Goal: Task Accomplishment & Management: Complete application form

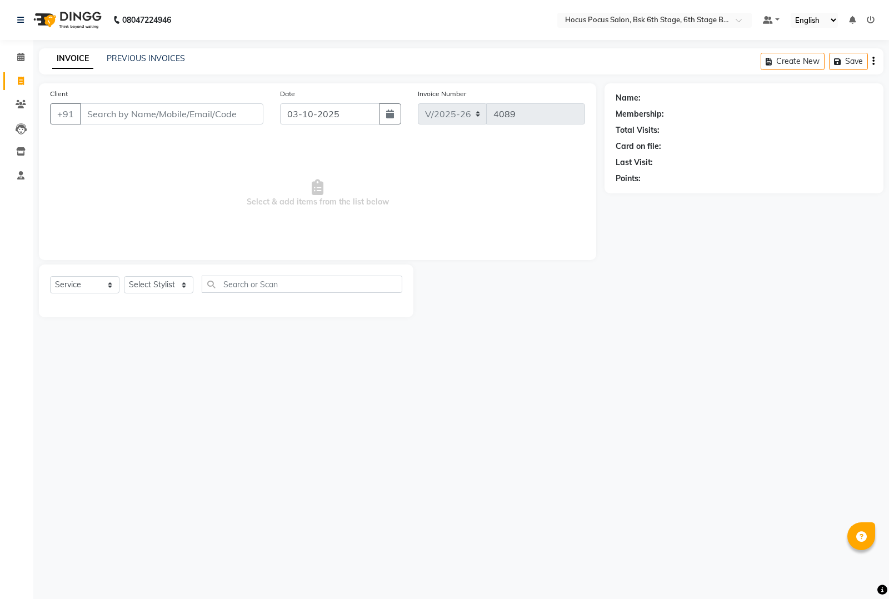
select select "5242"
select select "service"
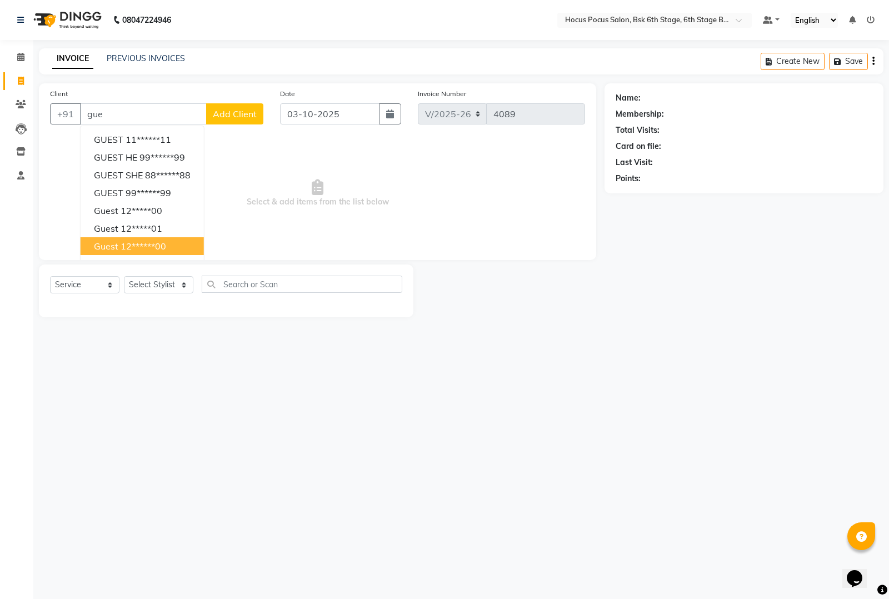
click at [146, 244] on ngb-highlight "12******00" at bounding box center [144, 245] width 46 height 11
type input "12******00"
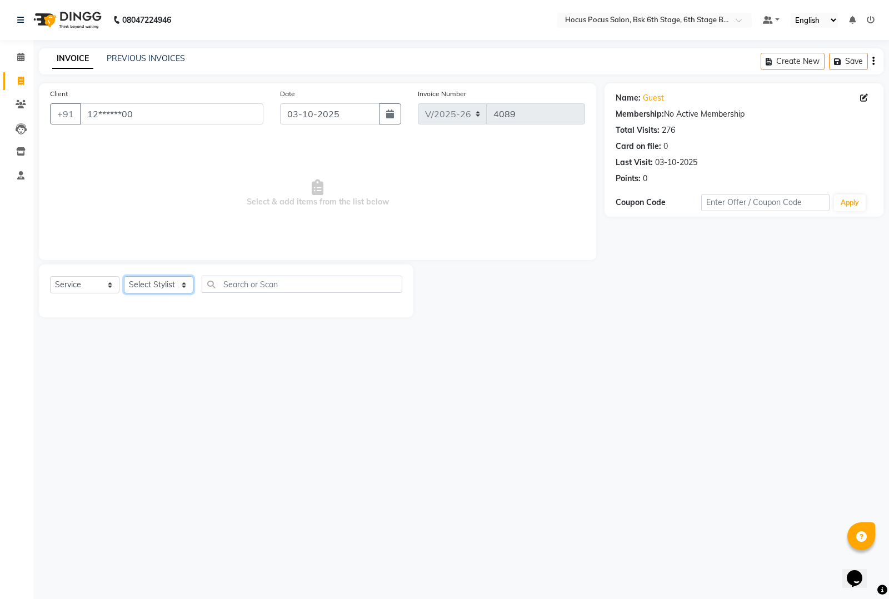
click at [129, 280] on select "Select Stylist Ayan Faiz hocus pocus Jonathan Komal Manjila Parvathi Sai" at bounding box center [158, 284] width 69 height 17
select select "91469"
click at [124, 276] on select "Select Stylist Ayan Faiz hocus pocus Jonathan Komal Manjila Parvathi Sai" at bounding box center [158, 284] width 69 height 17
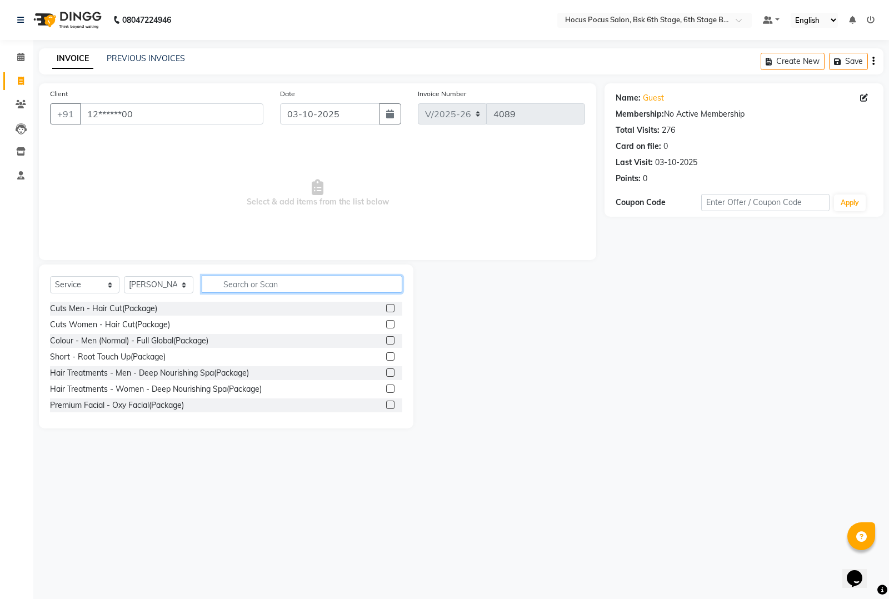
click at [275, 287] on input "text" at bounding box center [302, 283] width 200 height 17
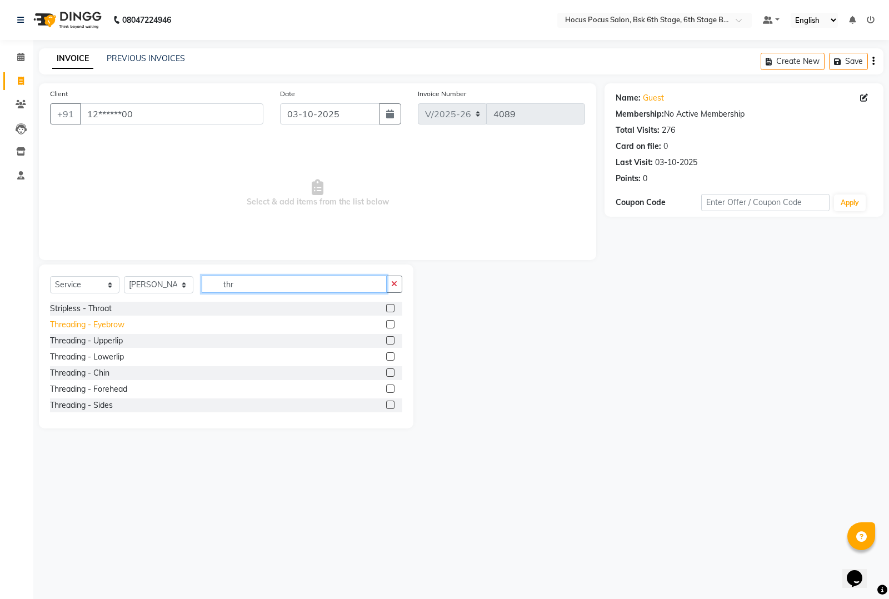
type input "thr"
click at [107, 326] on div "Threading - Eyebrow" at bounding box center [87, 325] width 74 height 12
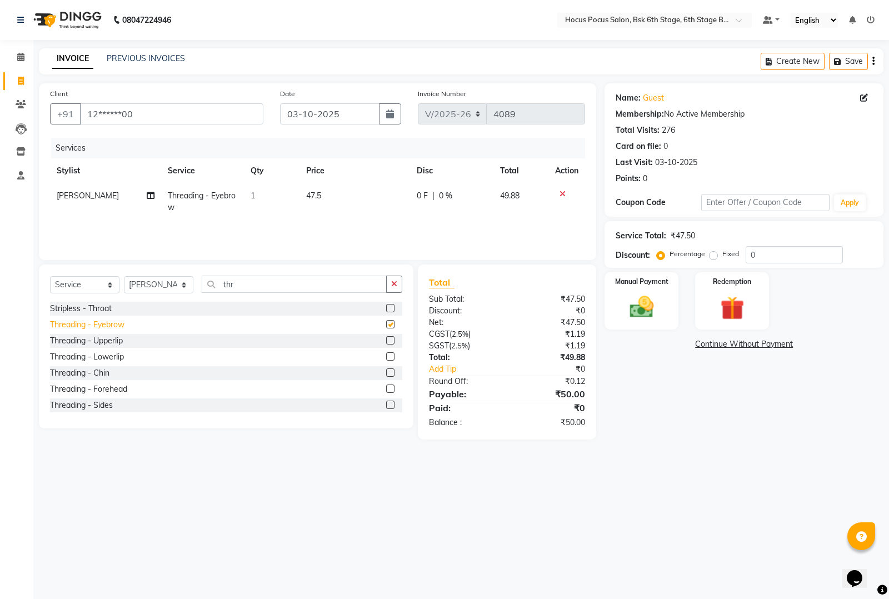
checkbox input "false"
click at [103, 390] on div "Threading - Forehead" at bounding box center [88, 389] width 77 height 12
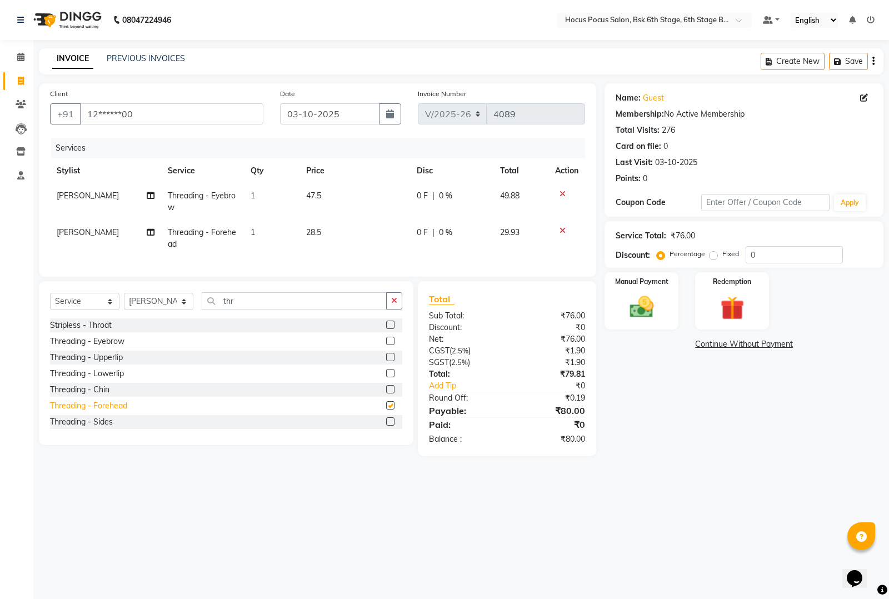
checkbox input "false"
click at [398, 309] on button "button" at bounding box center [394, 300] width 16 height 17
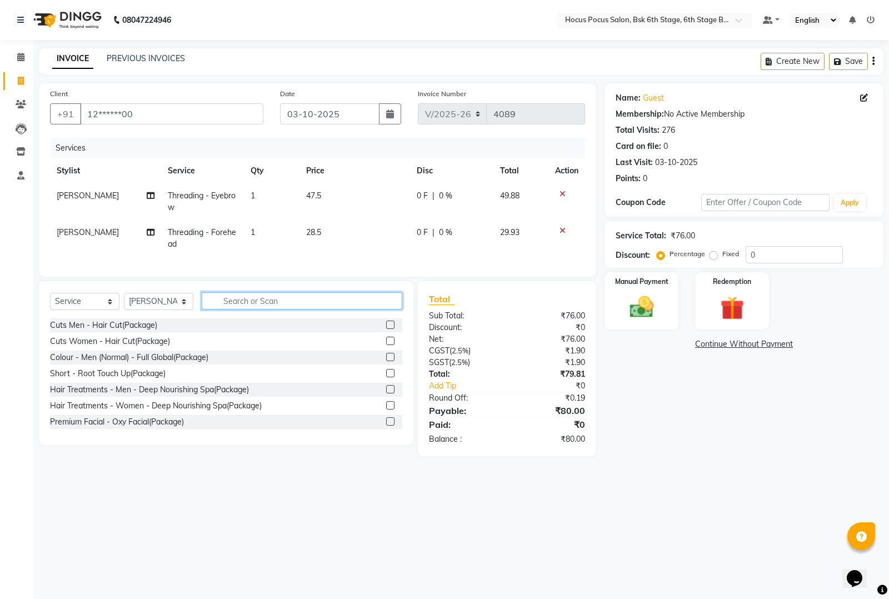
click at [332, 309] on input "text" at bounding box center [302, 300] width 200 height 17
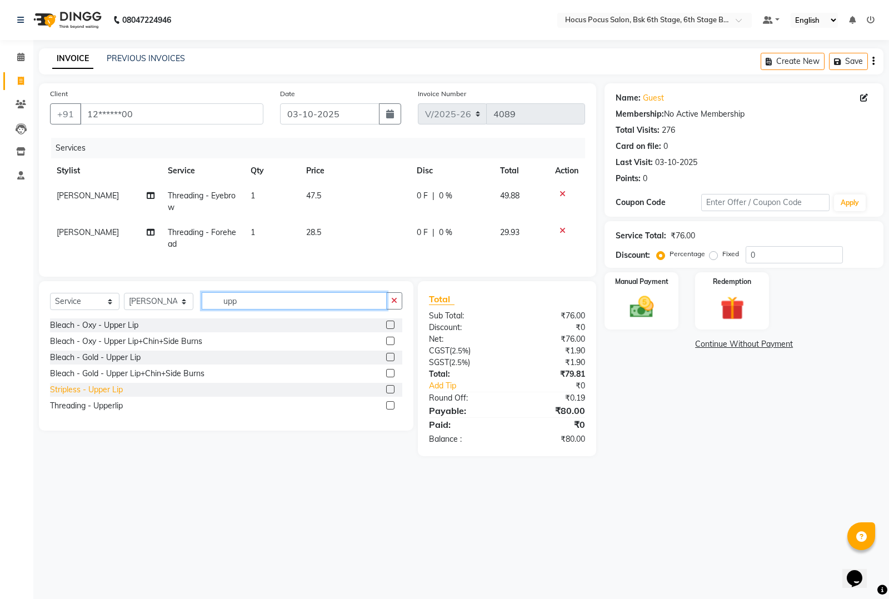
type input "upp"
click at [104, 395] on div "Stripless - Upper Lip" at bounding box center [86, 390] width 73 height 12
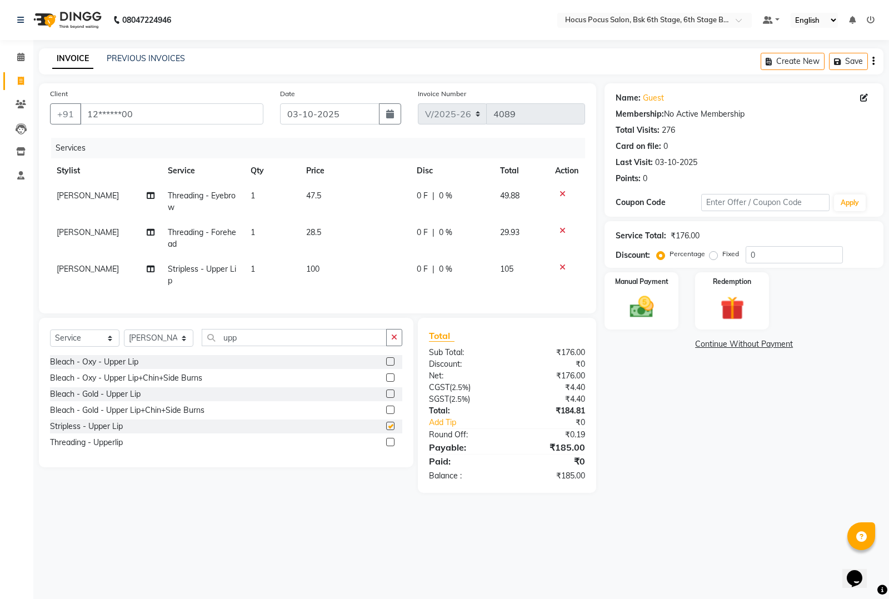
checkbox input "false"
click at [331, 194] on td "47.5" at bounding box center [354, 201] width 111 height 37
select select "91469"
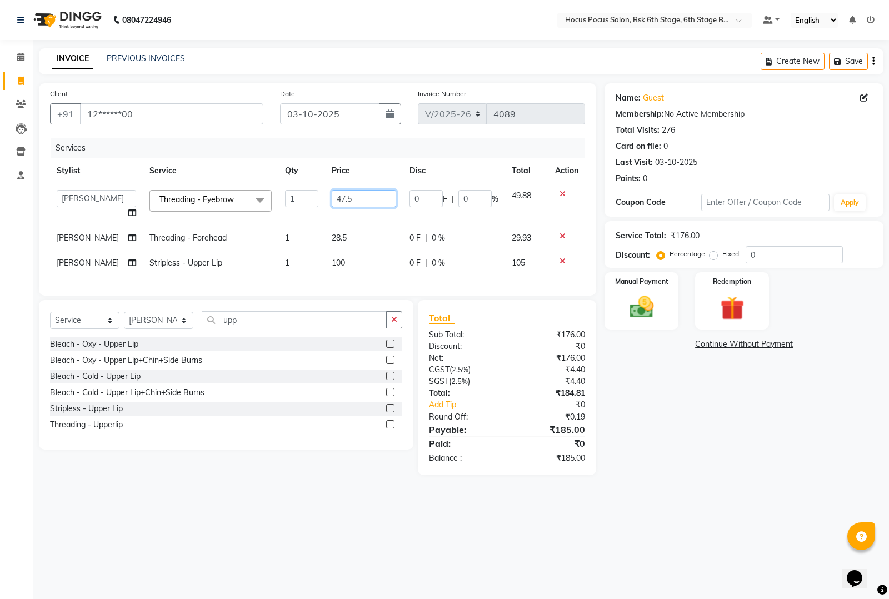
click at [346, 195] on input "47.5" at bounding box center [364, 198] width 64 height 17
type input "4"
type input "50"
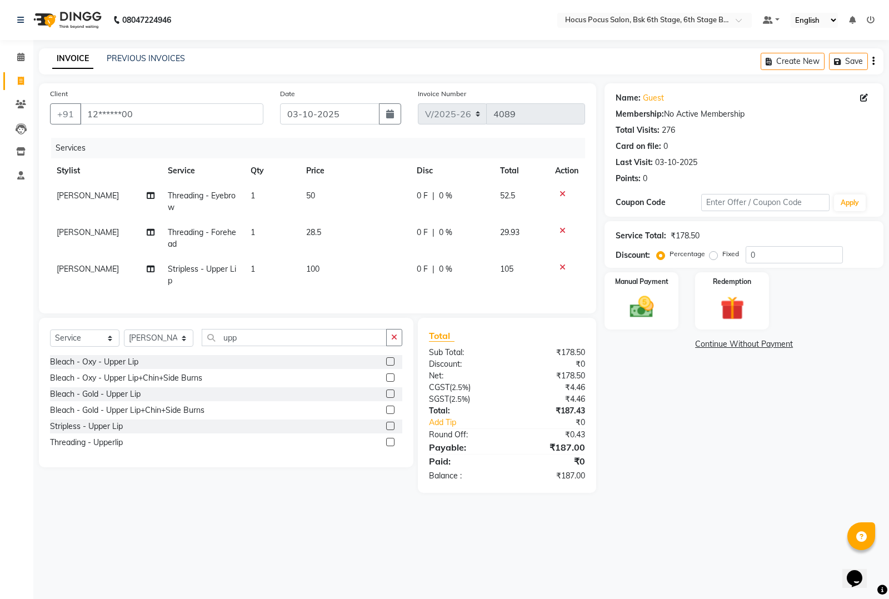
click at [340, 234] on td "28.5" at bounding box center [354, 238] width 111 height 37
select select "91469"
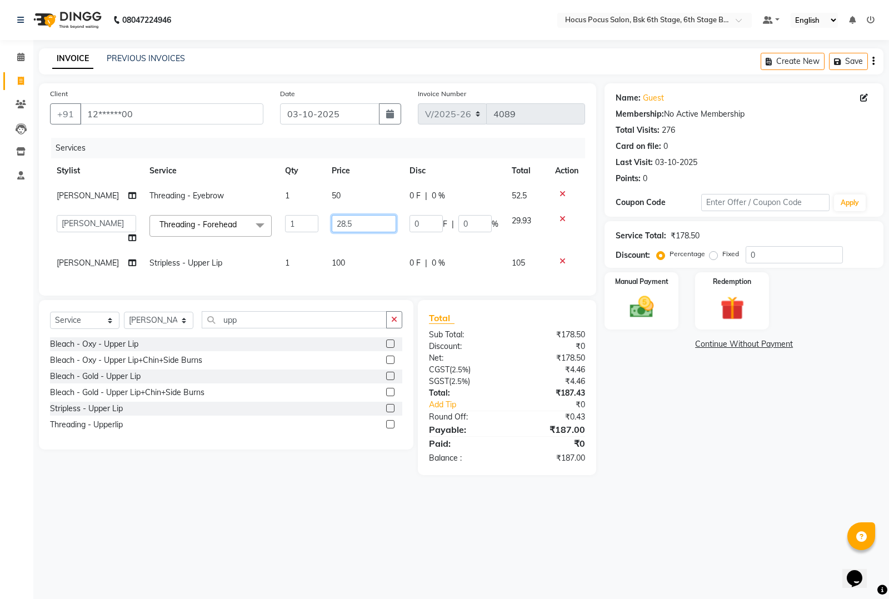
click at [354, 224] on input "28.5" at bounding box center [364, 223] width 64 height 17
type input "2"
type input "30"
click at [348, 260] on td "100" at bounding box center [364, 262] width 78 height 25
select select "91469"
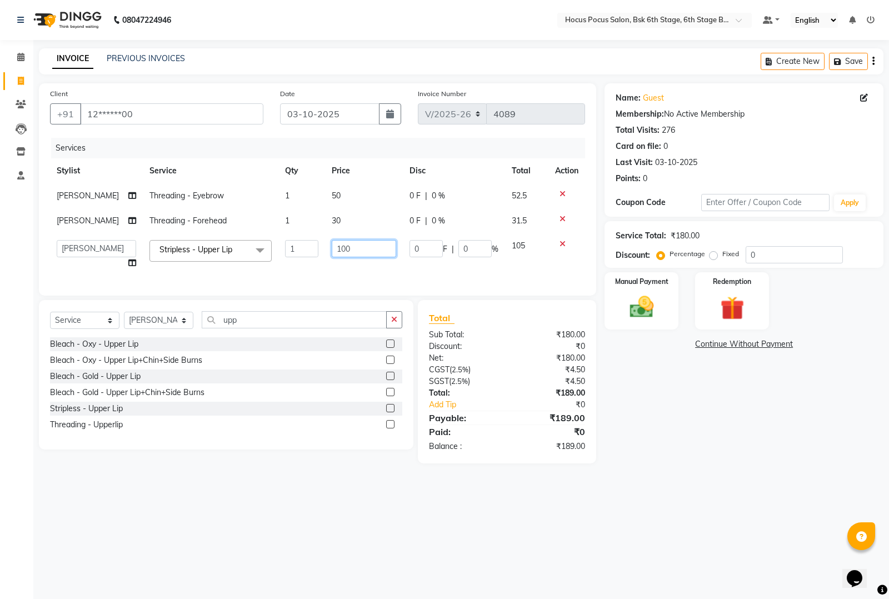
click at [350, 244] on input "100" at bounding box center [364, 248] width 64 height 17
type input "105"
click at [151, 107] on input "12******00" at bounding box center [171, 113] width 183 height 21
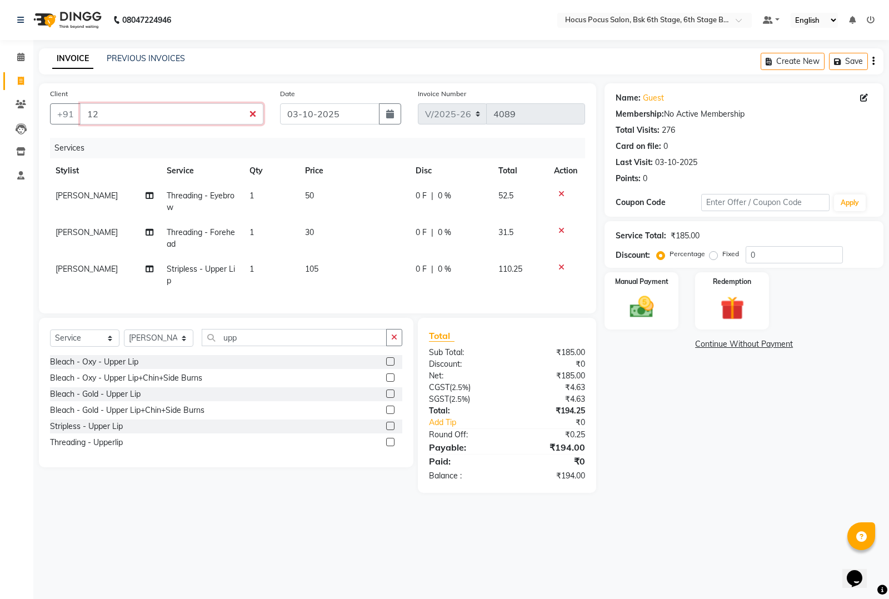
type input "1"
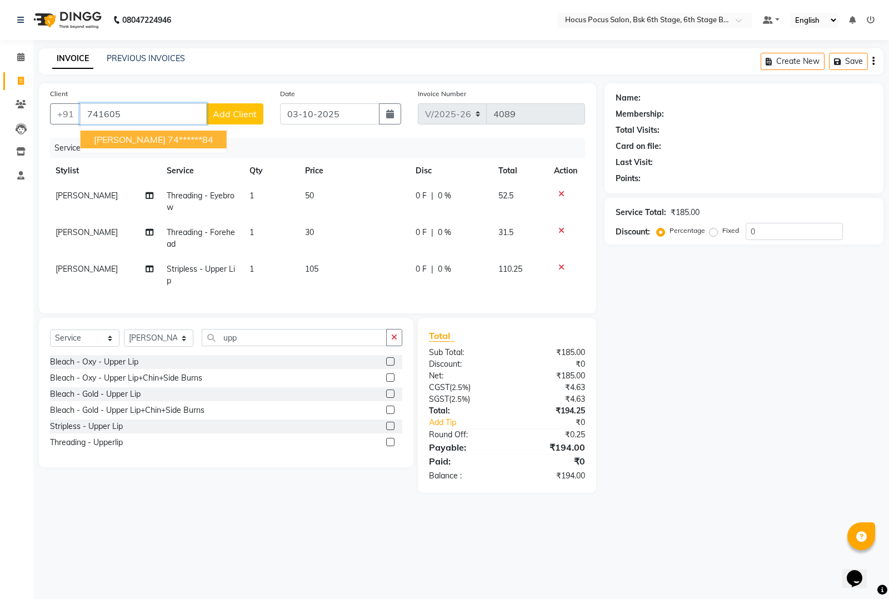
click at [168, 136] on ngb-highlight "74******84" at bounding box center [191, 139] width 46 height 11
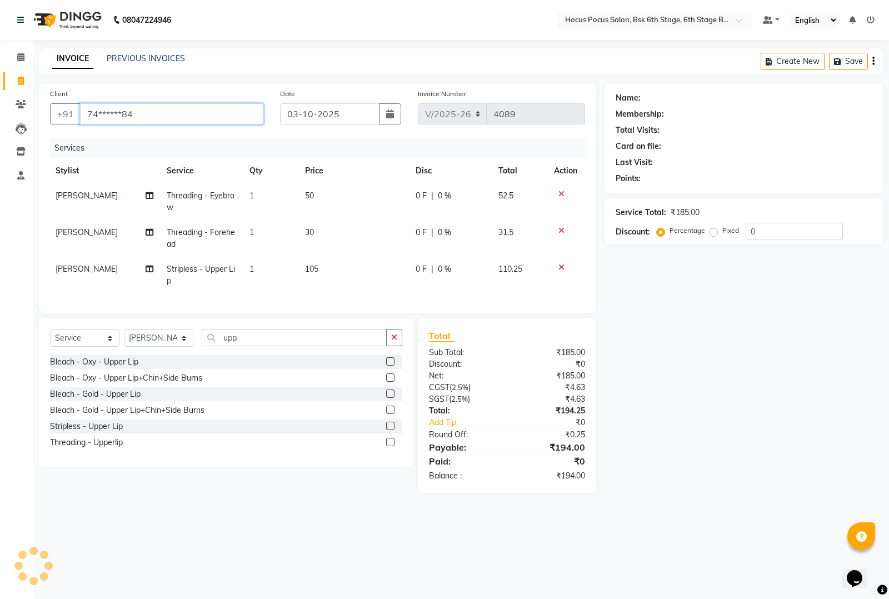
type input "74******84"
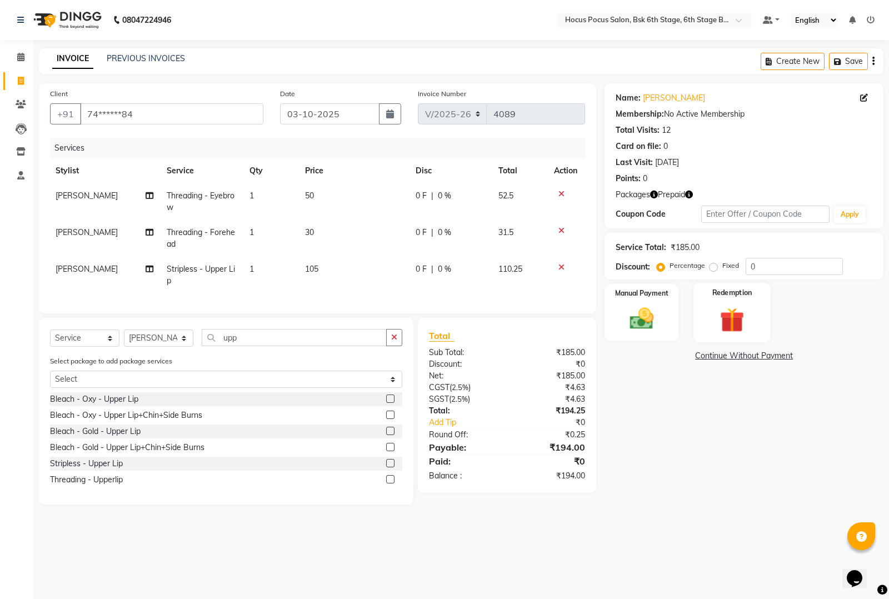
click at [731, 323] on img at bounding box center [731, 319] width 40 height 31
click at [736, 361] on span "Prepaid 2" at bounding box center [737, 357] width 36 height 13
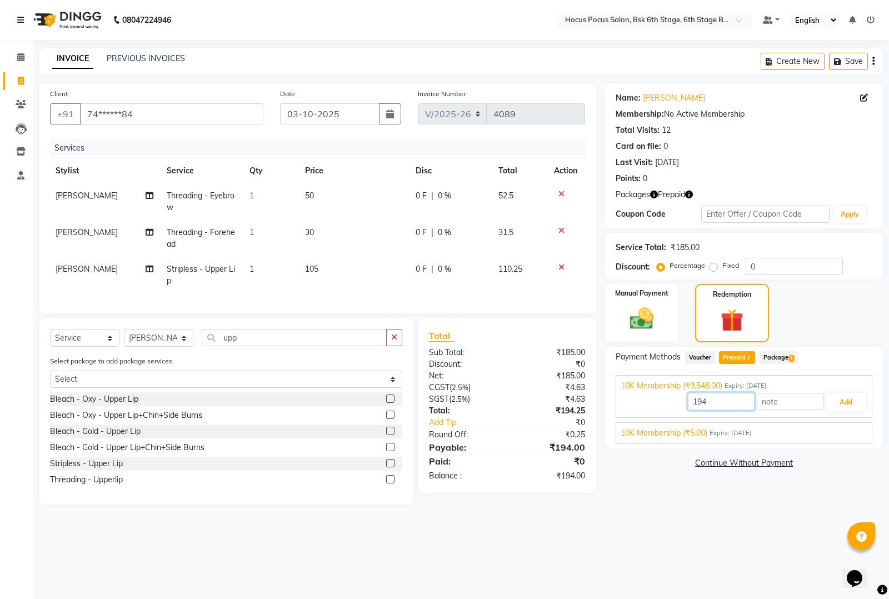
click at [732, 409] on input "194" at bounding box center [721, 401] width 67 height 17
type input "1"
type input "185"
click at [845, 395] on button "Add" at bounding box center [845, 402] width 41 height 19
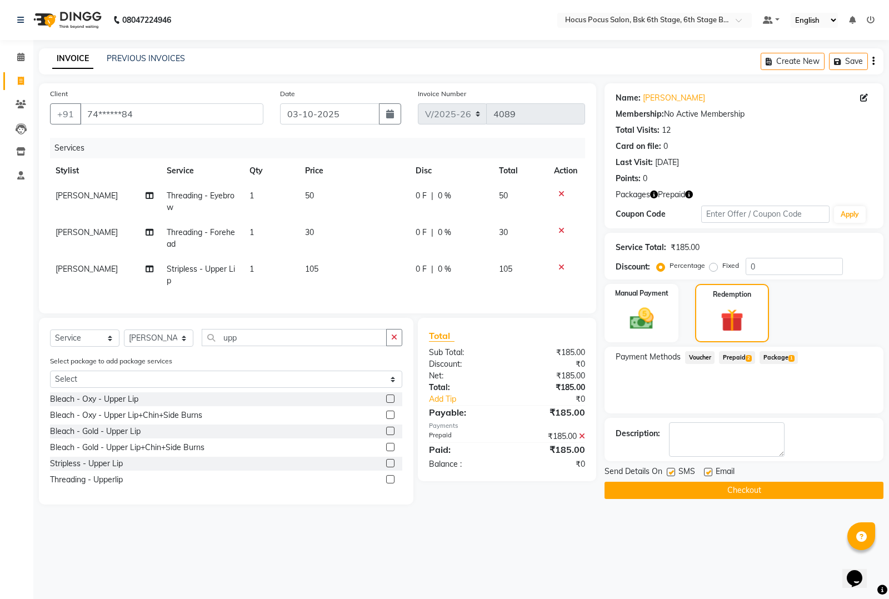
click at [671, 475] on label at bounding box center [670, 472] width 8 height 8
click at [671, 475] on input "checkbox" at bounding box center [669, 472] width 7 height 7
checkbox input "false"
click at [672, 486] on button "Checkout" at bounding box center [743, 490] width 279 height 17
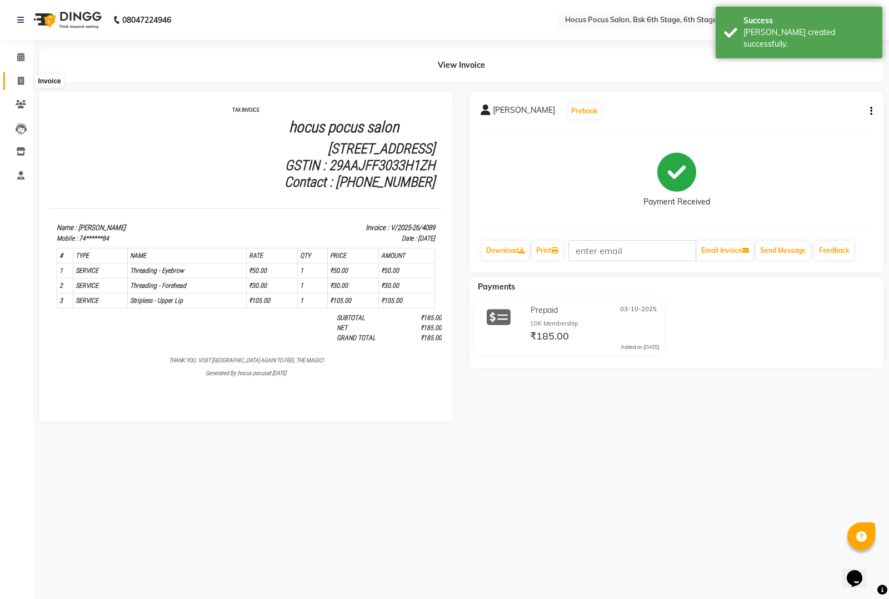
click at [21, 79] on icon at bounding box center [21, 81] width 6 height 8
select select "5242"
select select "service"
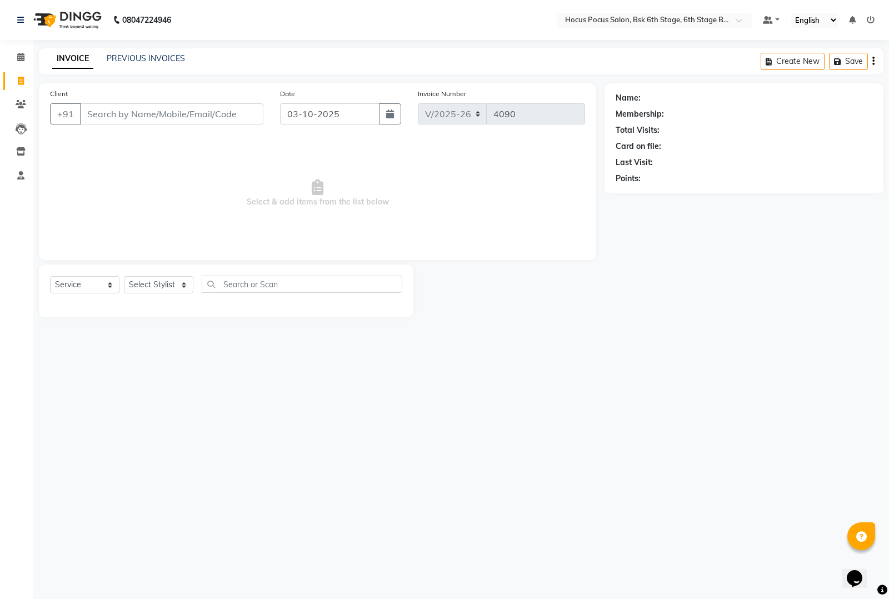
click at [160, 50] on div "INVOICE PREVIOUS INVOICES Create New Save" at bounding box center [461, 61] width 844 height 26
click at [156, 59] on link "PREVIOUS INVOICES" at bounding box center [146, 58] width 78 height 10
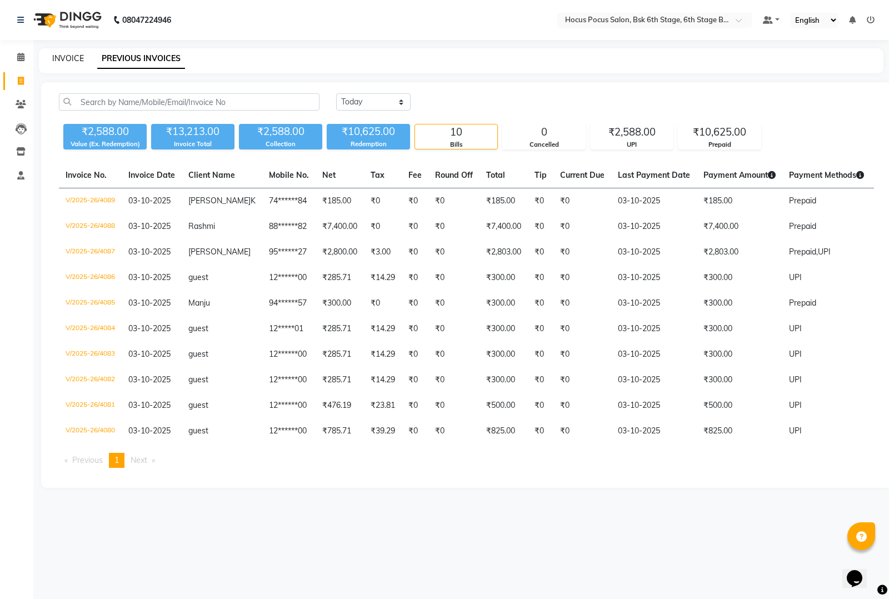
click at [74, 53] on link "INVOICE" at bounding box center [68, 58] width 32 height 10
select select "service"
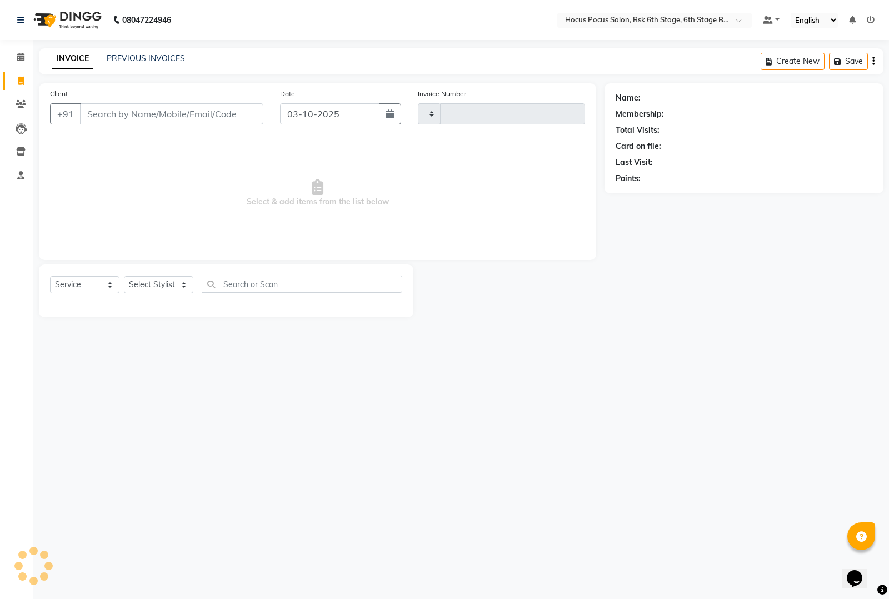
type input "4090"
select select "5242"
click at [139, 59] on link "PREVIOUS INVOICES" at bounding box center [146, 58] width 78 height 10
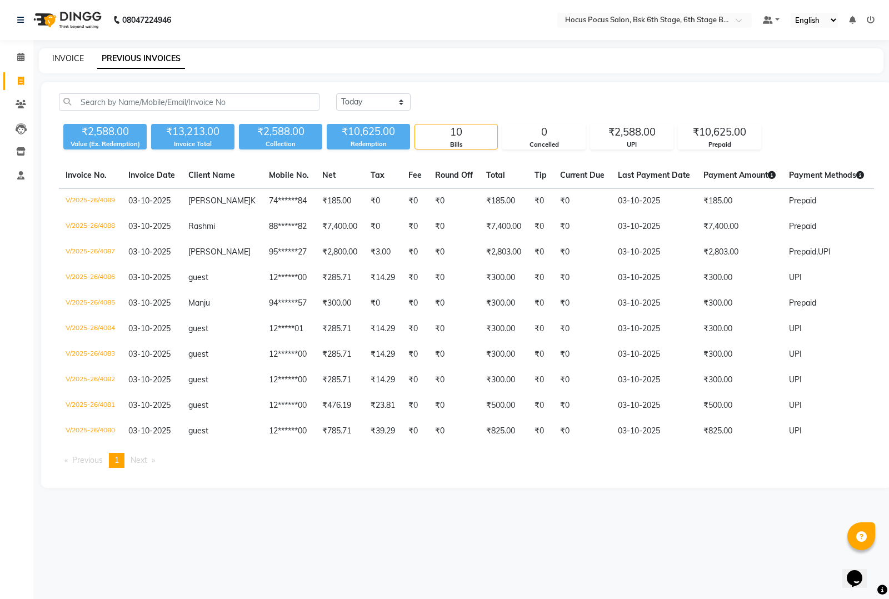
click at [63, 61] on link "INVOICE" at bounding box center [68, 58] width 32 height 10
select select "5242"
select select "service"
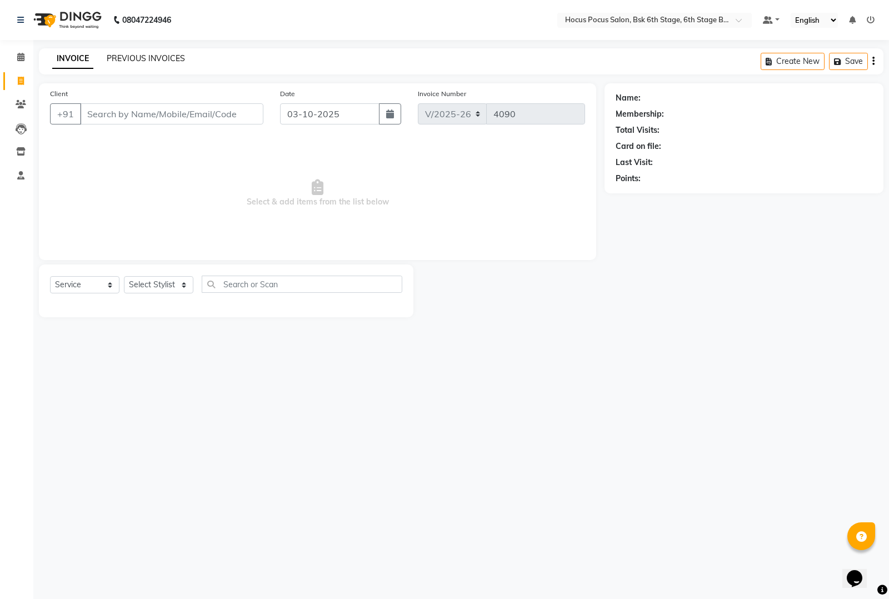
click at [156, 54] on link "PREVIOUS INVOICES" at bounding box center [146, 58] width 78 height 10
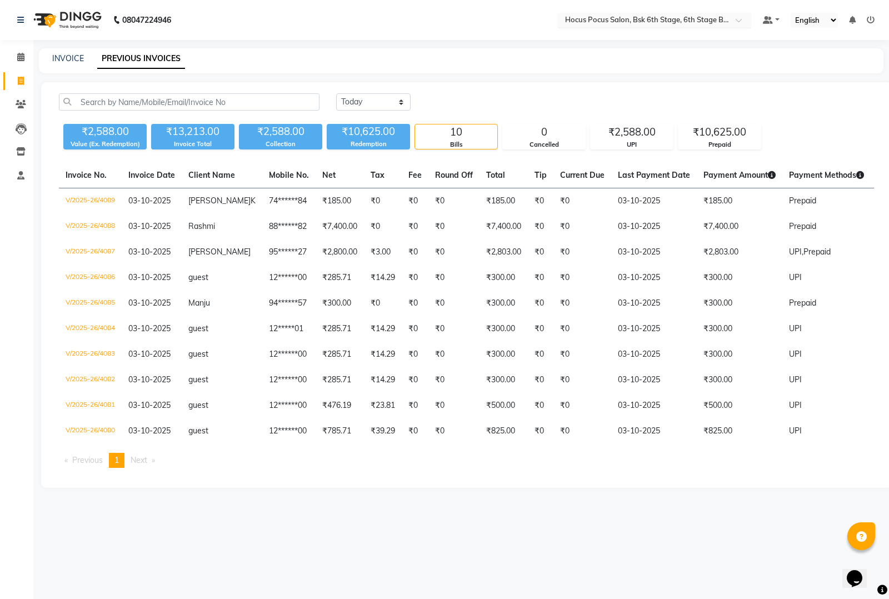
click at [634, 18] on input "text" at bounding box center [643, 21] width 161 height 11
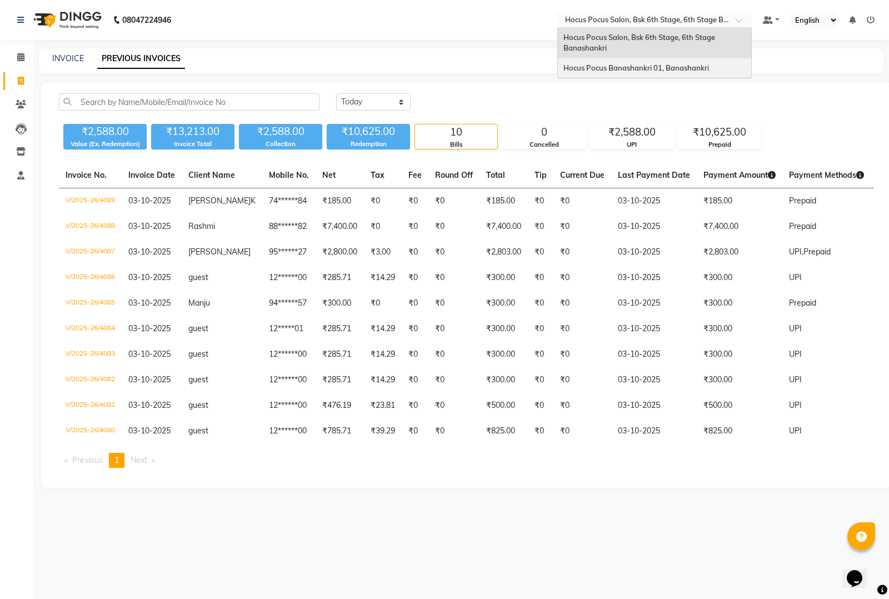
click at [583, 63] on span "Hocus Pocus Banashankri 01, Banashankri" at bounding box center [636, 67] width 146 height 9
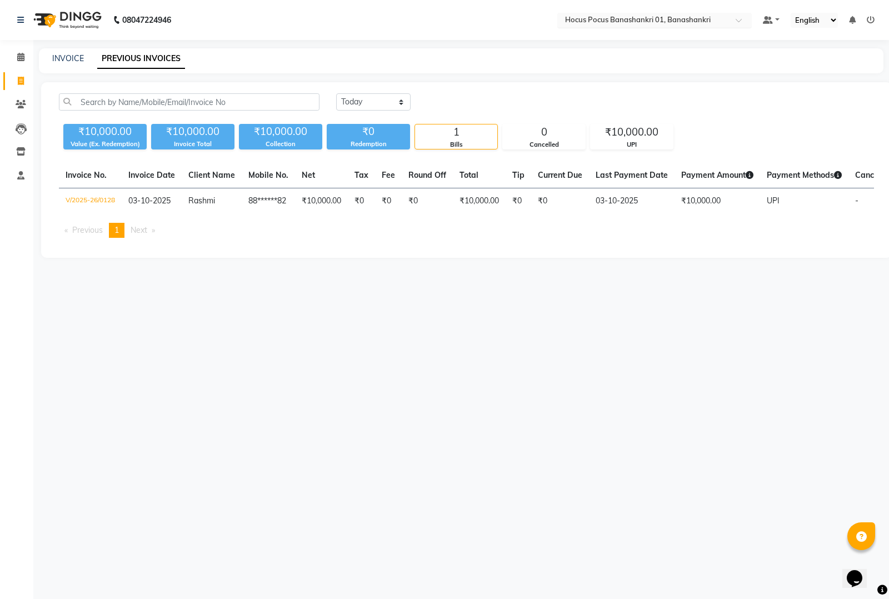
click at [606, 16] on input "text" at bounding box center [643, 21] width 161 height 11
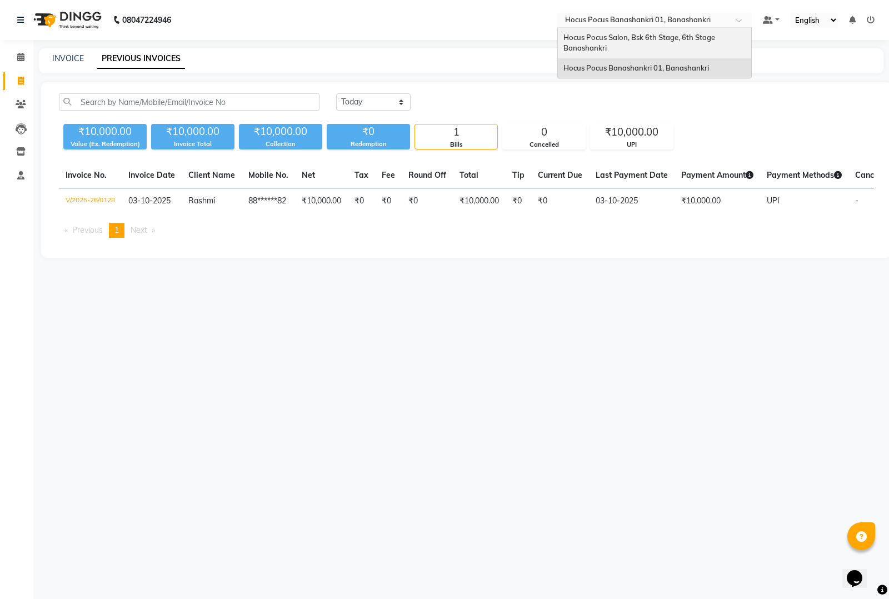
click at [579, 42] on div "Hocus Pocus Salon, Bsk 6th Stage, 6th Stage Banashankri" at bounding box center [654, 43] width 193 height 31
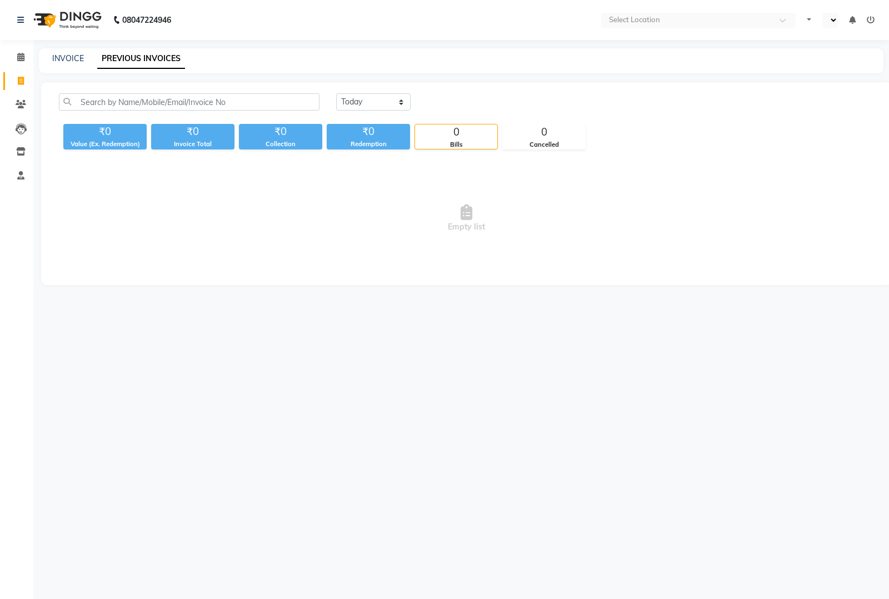
select select "en"
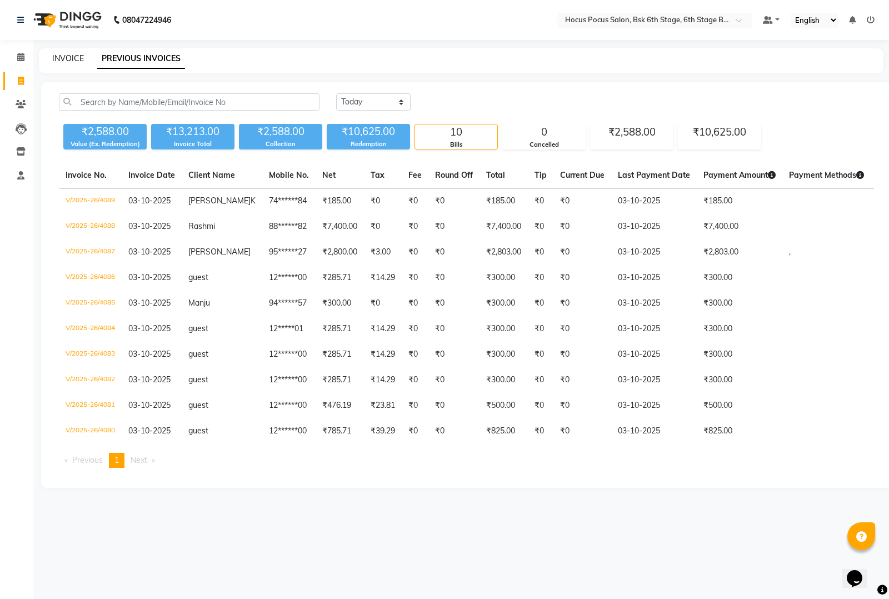
click at [63, 56] on link "INVOICE" at bounding box center [68, 58] width 32 height 10
select select "5242"
select select "service"
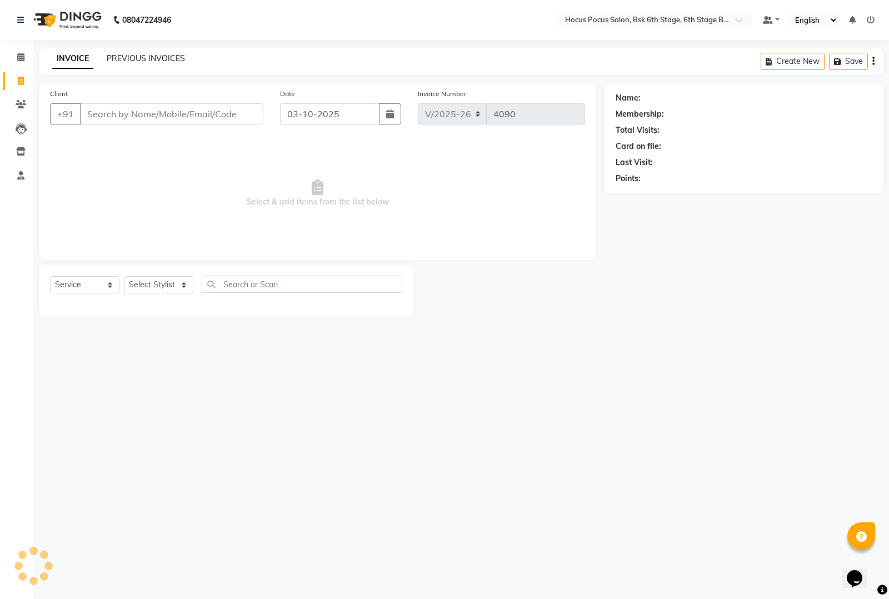
click at [136, 56] on link "PREVIOUS INVOICES" at bounding box center [146, 58] width 78 height 10
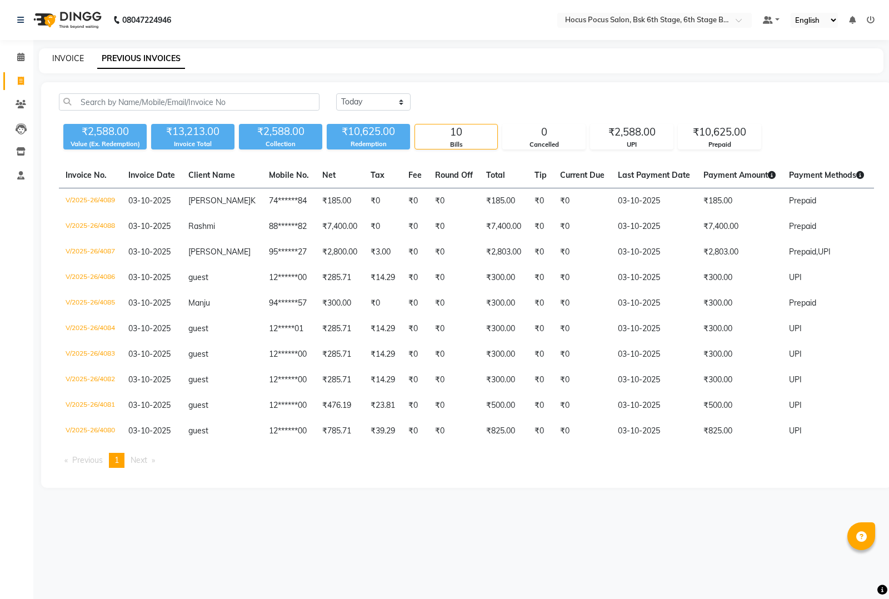
click at [76, 59] on link "INVOICE" at bounding box center [68, 58] width 32 height 10
select select "service"
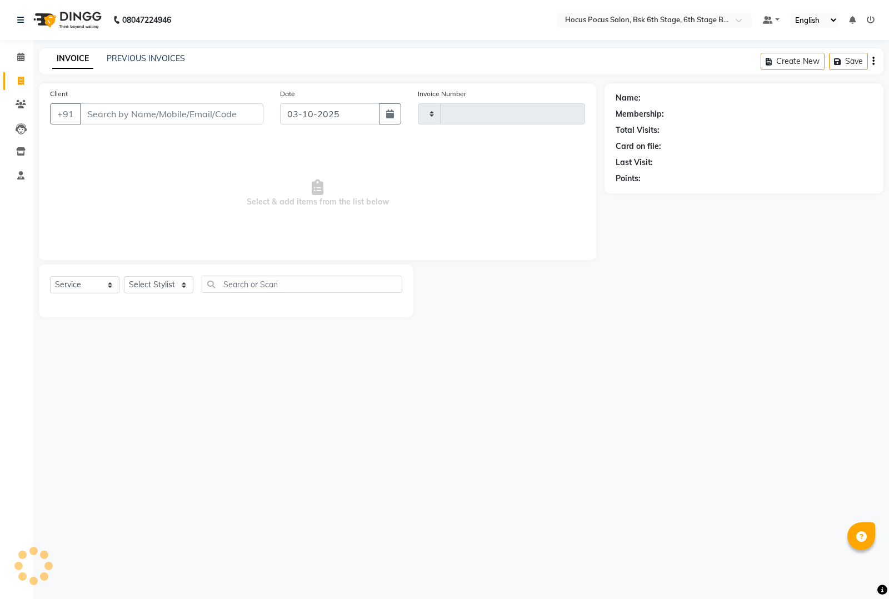
type input "4090"
select select "5242"
click at [159, 57] on link "PREVIOUS INVOICES" at bounding box center [146, 58] width 78 height 10
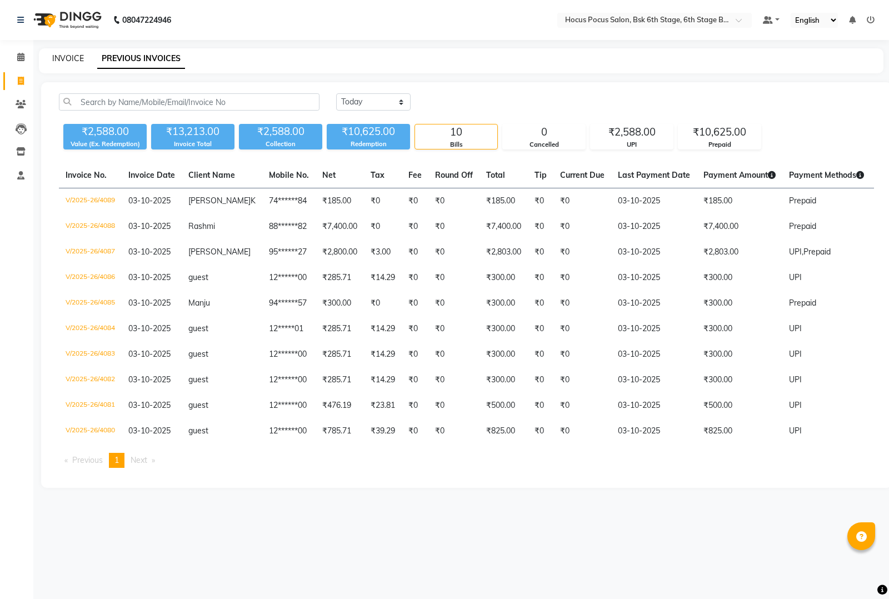
click at [68, 57] on link "INVOICE" at bounding box center [68, 58] width 32 height 10
select select "5242"
select select "service"
